Goal: Task Accomplishment & Management: Use online tool/utility

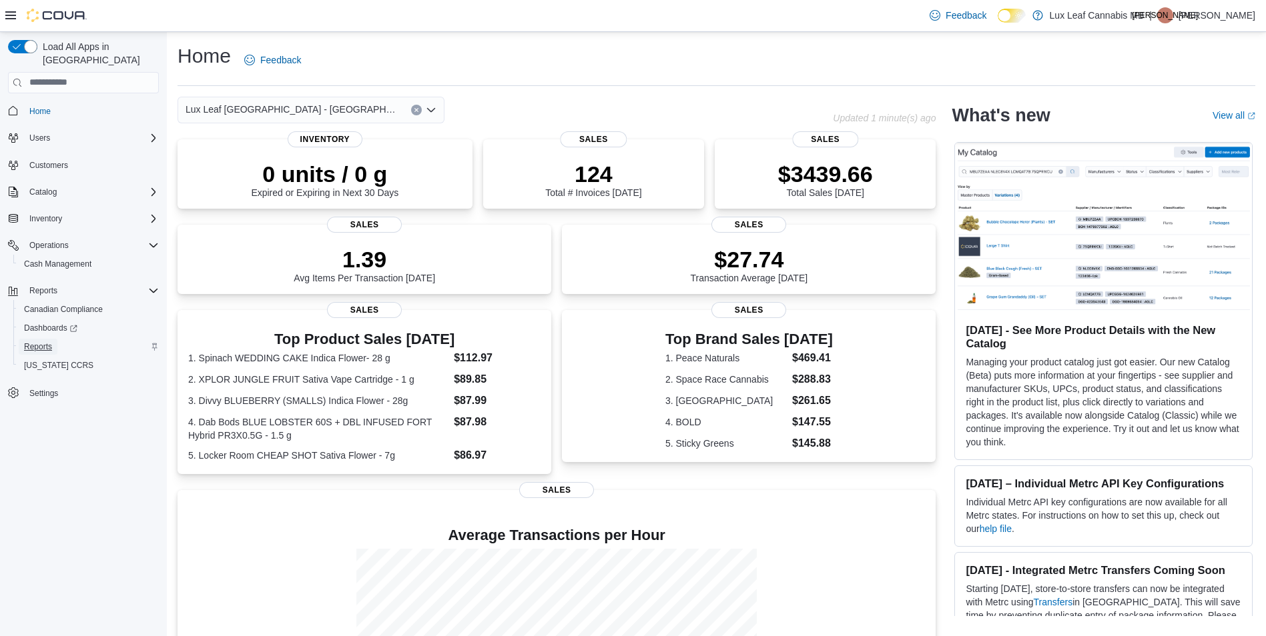
click at [28, 342] on span "Reports" at bounding box center [38, 347] width 28 height 11
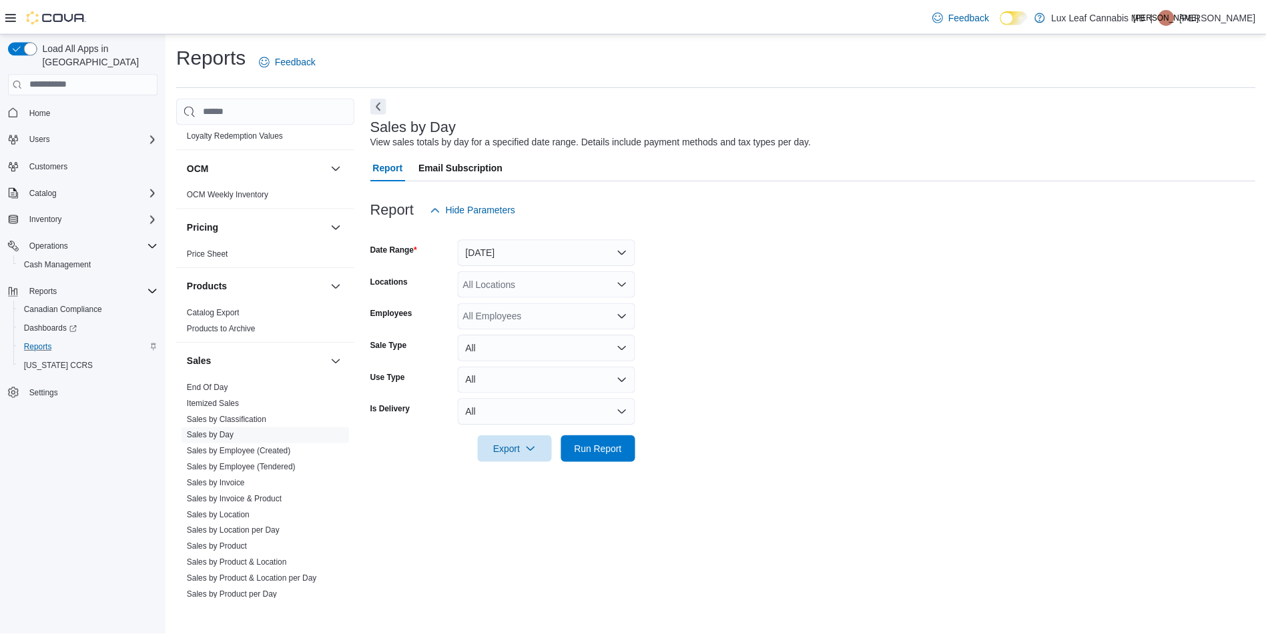
scroll to position [534, 0]
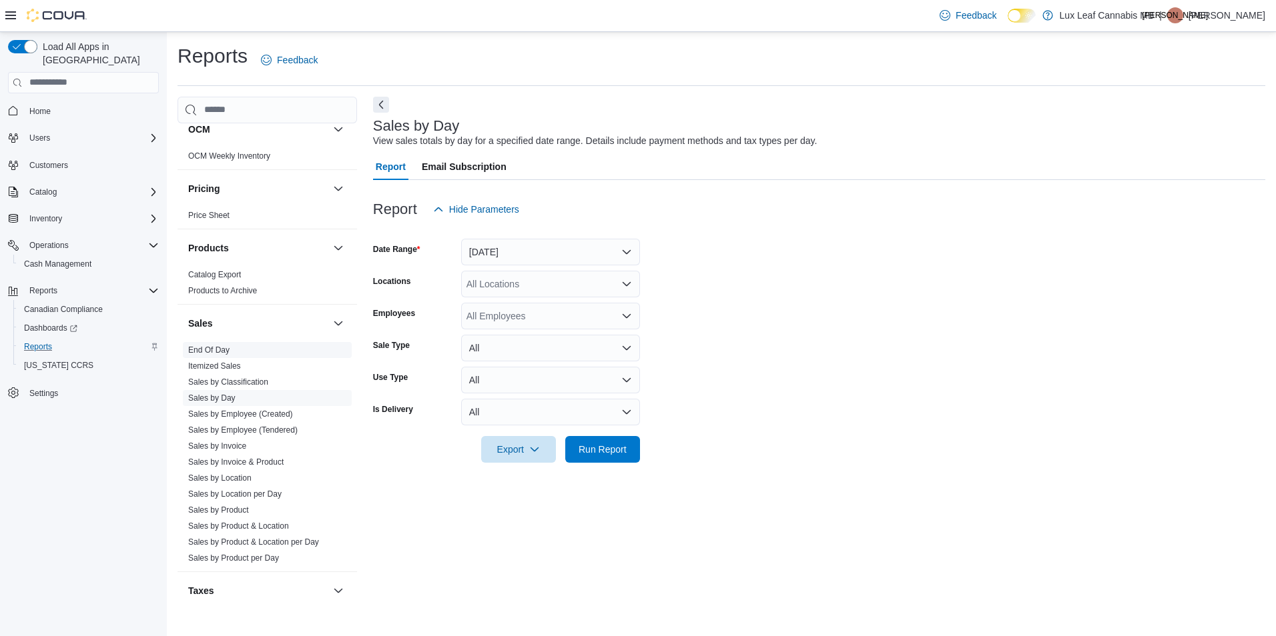
click at [218, 354] on link "End Of Day" at bounding box center [208, 350] width 41 height 9
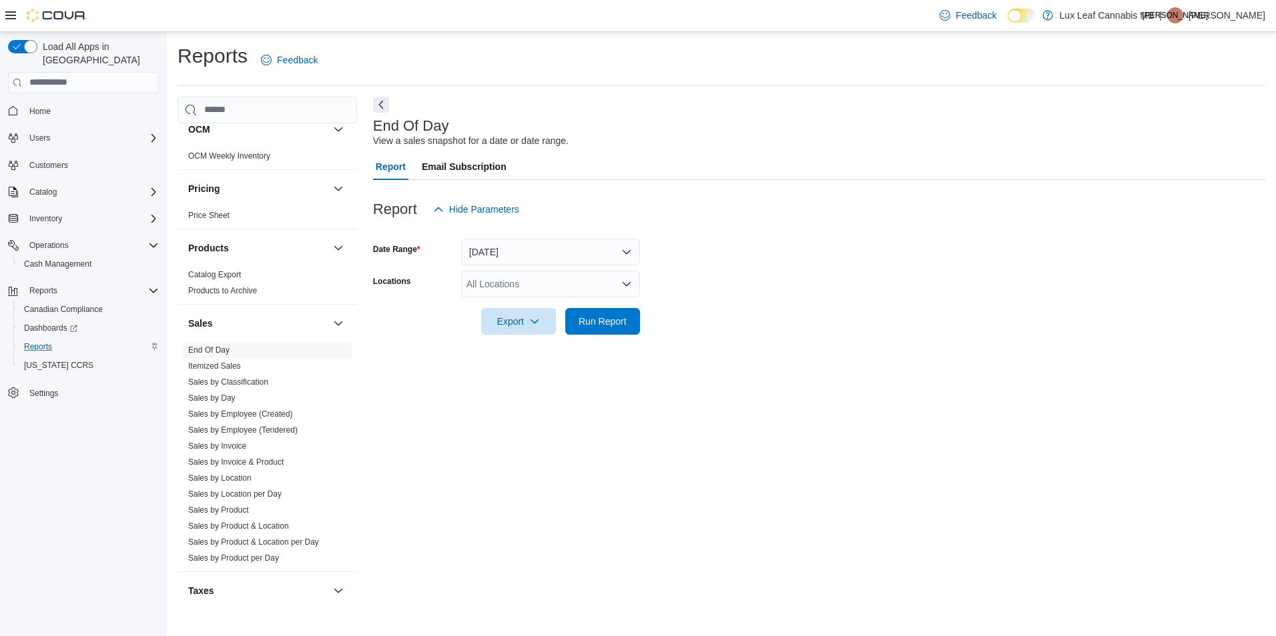
click at [510, 289] on div "All Locations" at bounding box center [550, 284] width 179 height 27
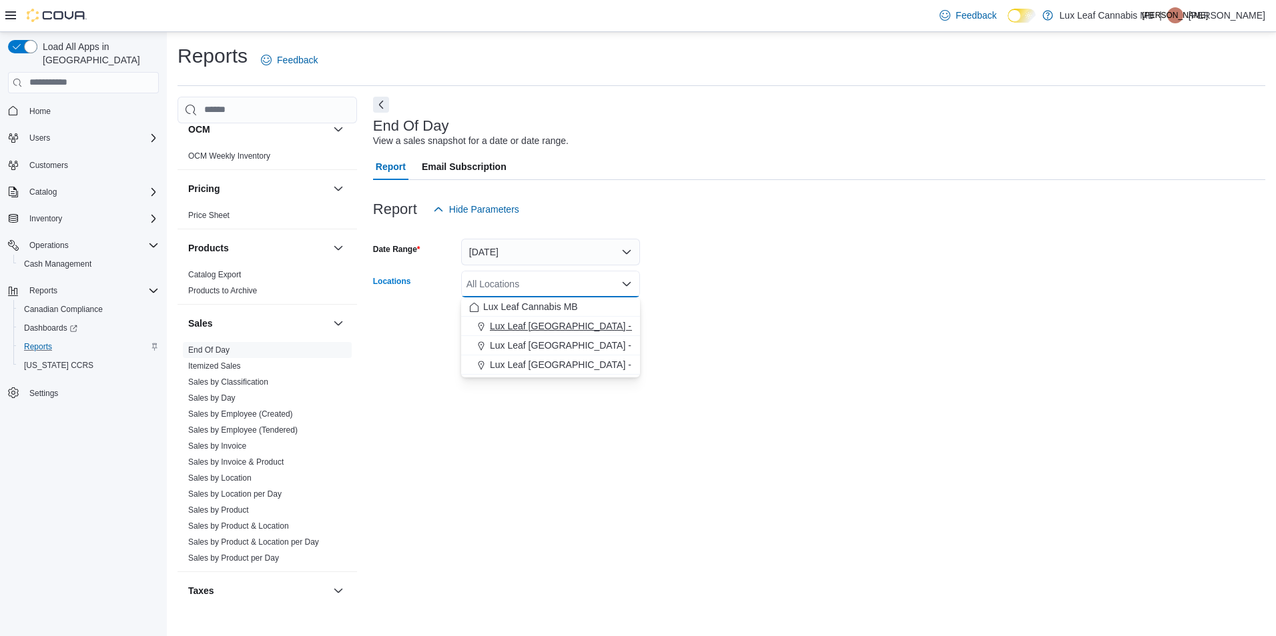
click at [548, 325] on span "Lux Leaf [GEOGRAPHIC_DATA] - [GEOGRAPHIC_DATA]" at bounding box center [611, 326] width 242 height 13
click at [754, 308] on div at bounding box center [819, 303] width 892 height 11
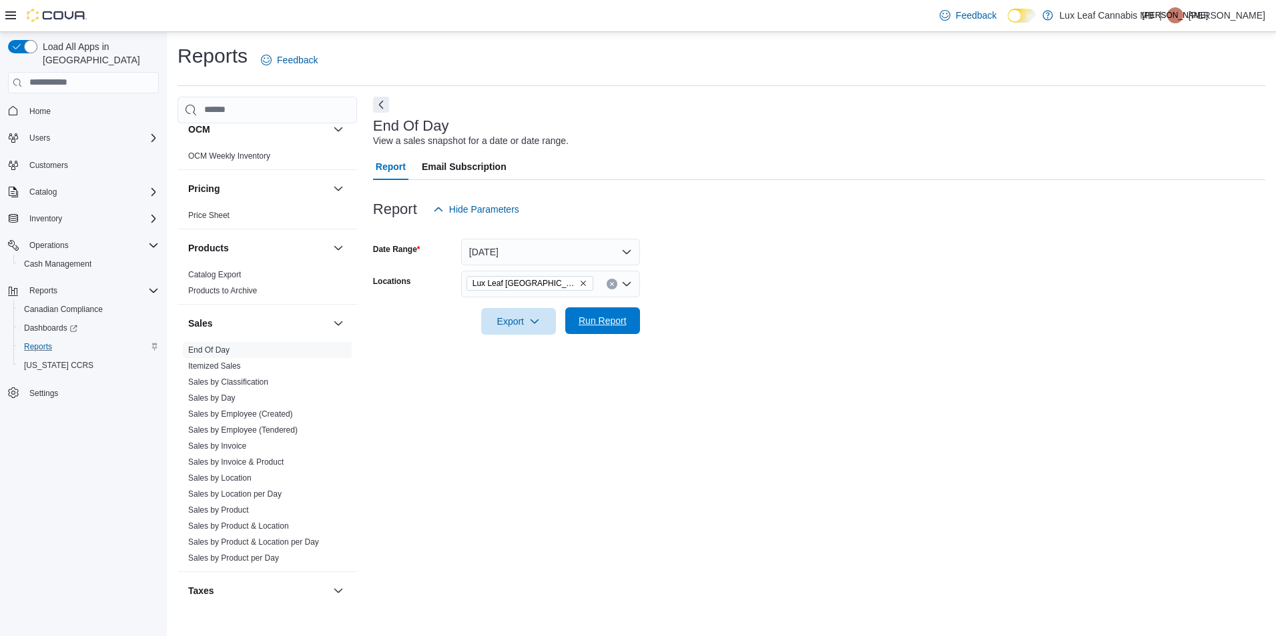
click at [634, 320] on button "Run Report" at bounding box center [602, 321] width 75 height 27
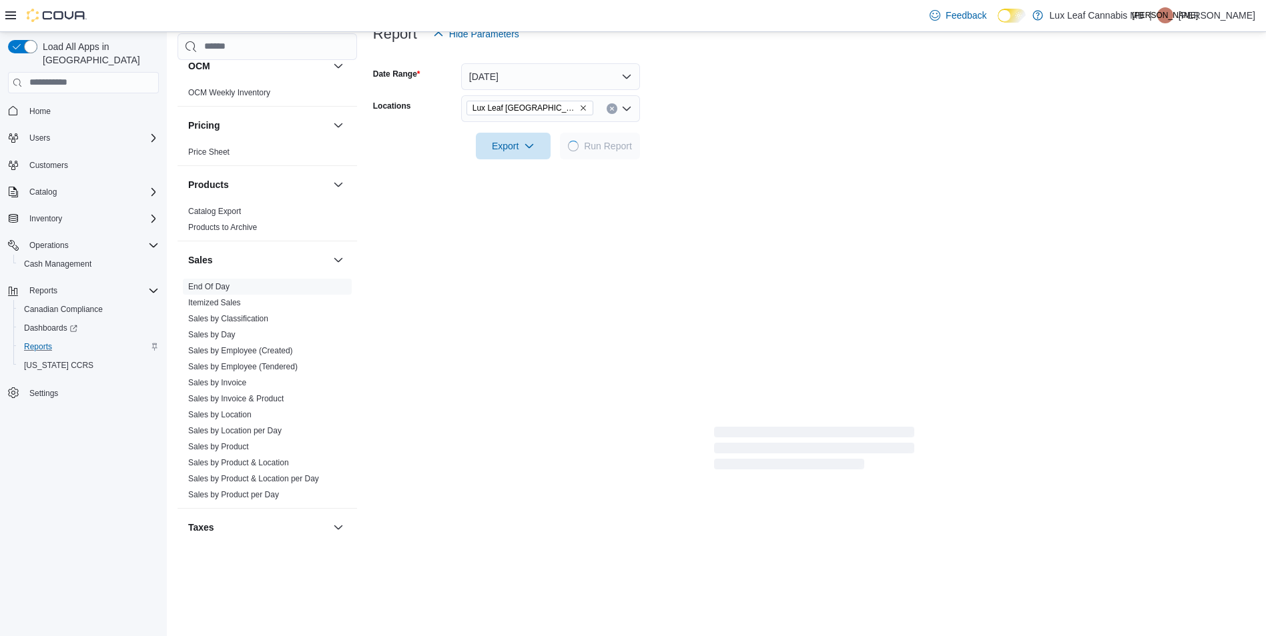
scroll to position [127, 0]
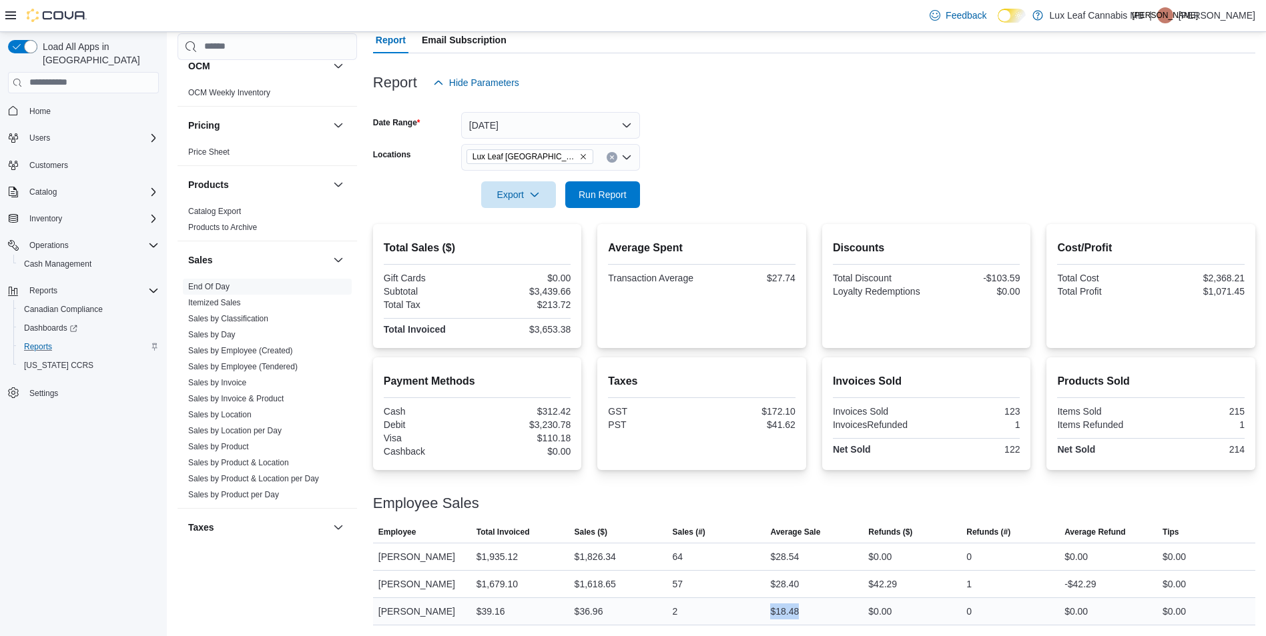
drag, startPoint x: 803, startPoint y: 614, endPoint x: 769, endPoint y: 614, distance: 34.0
click at [769, 614] on div "$18.48" at bounding box center [814, 611] width 98 height 27
drag, startPoint x: 769, startPoint y: 614, endPoint x: 748, endPoint y: 508, distance: 107.5
click at [748, 508] on div "Employee Sales" at bounding box center [814, 504] width 882 height 16
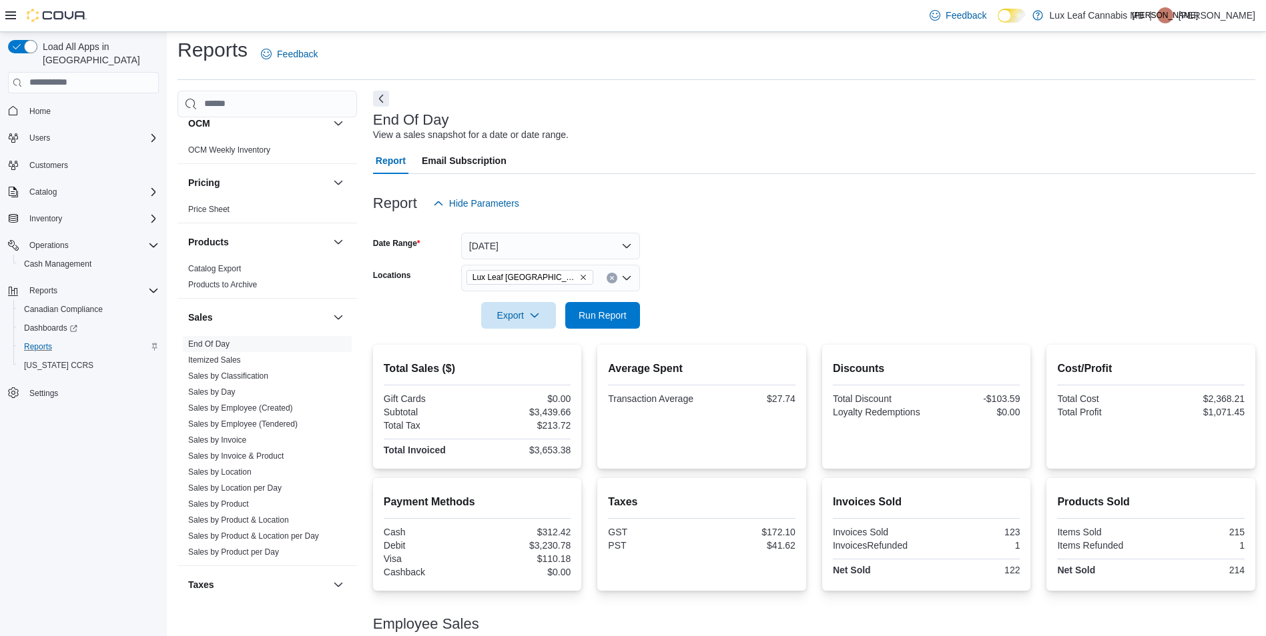
scroll to position [0, 0]
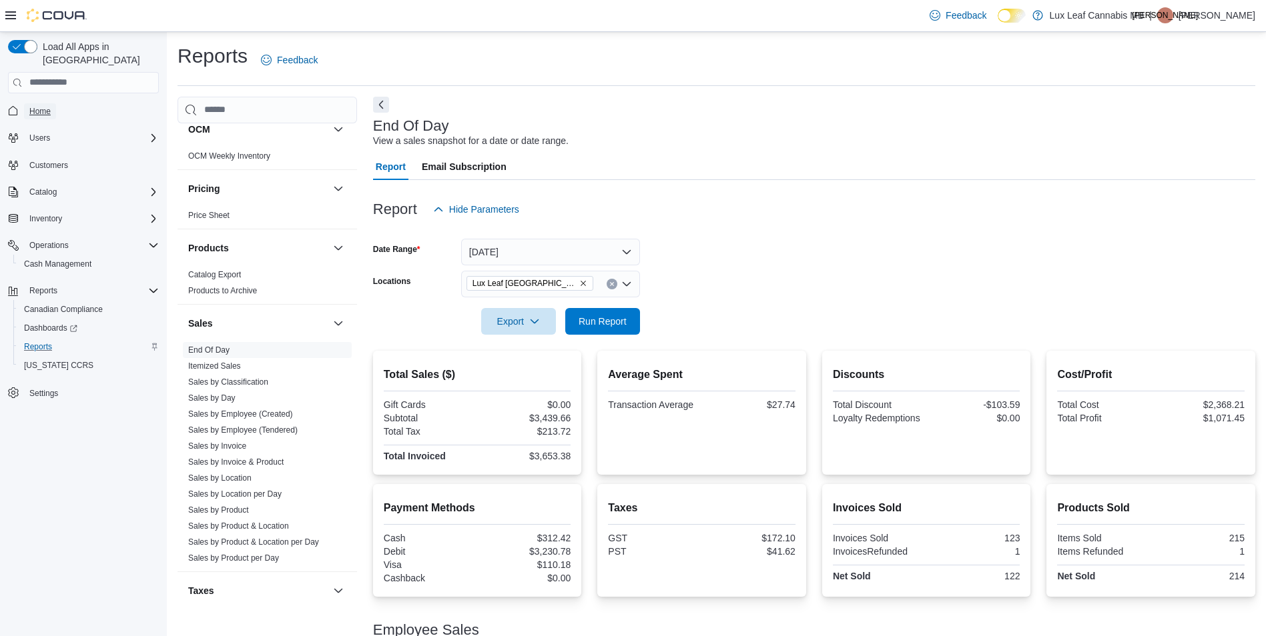
click at [40, 106] on span "Home" at bounding box center [39, 111] width 21 height 11
